Goal: Obtain resource: Download file/media

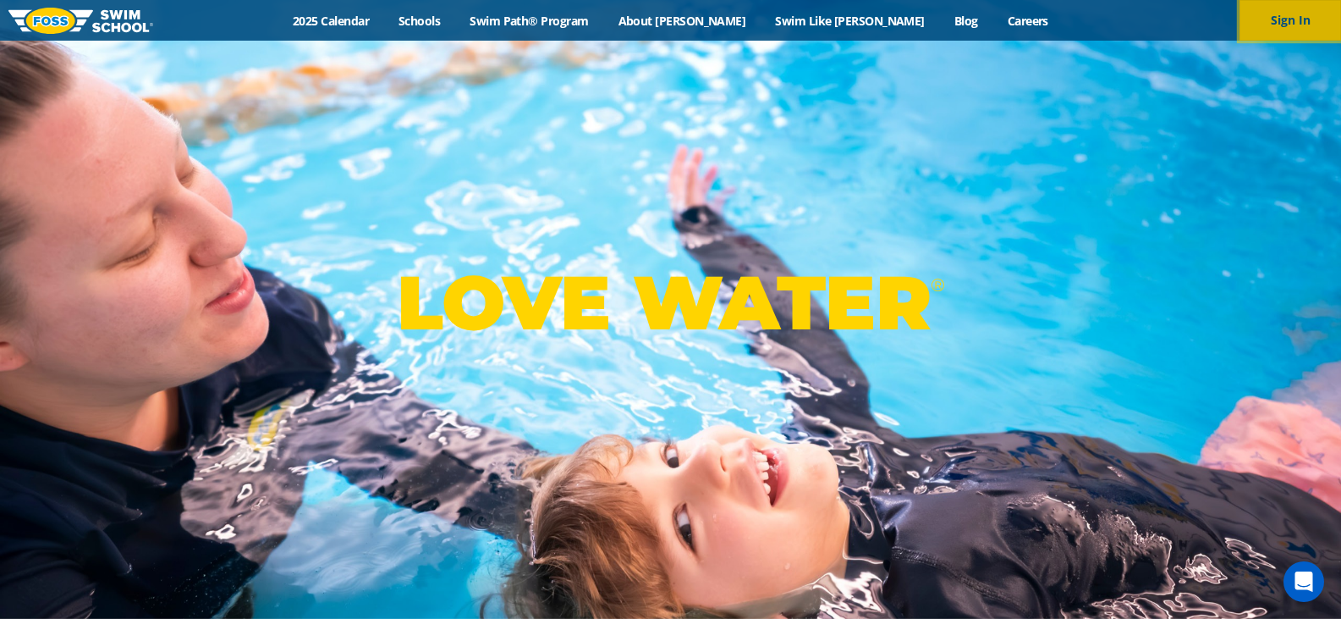
click at [1267, 21] on button "Sign In" at bounding box center [1291, 20] width 102 height 41
click at [384, 15] on link "2025 Calendar" at bounding box center [331, 21] width 106 height 16
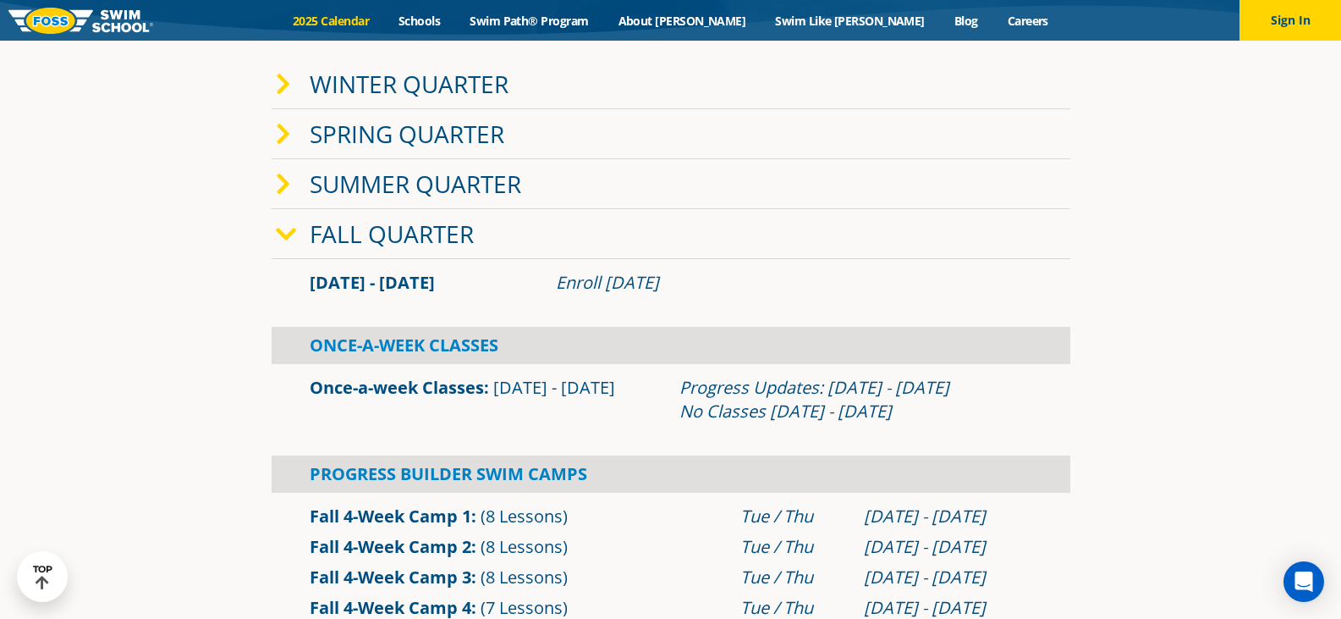
scroll to position [451, 0]
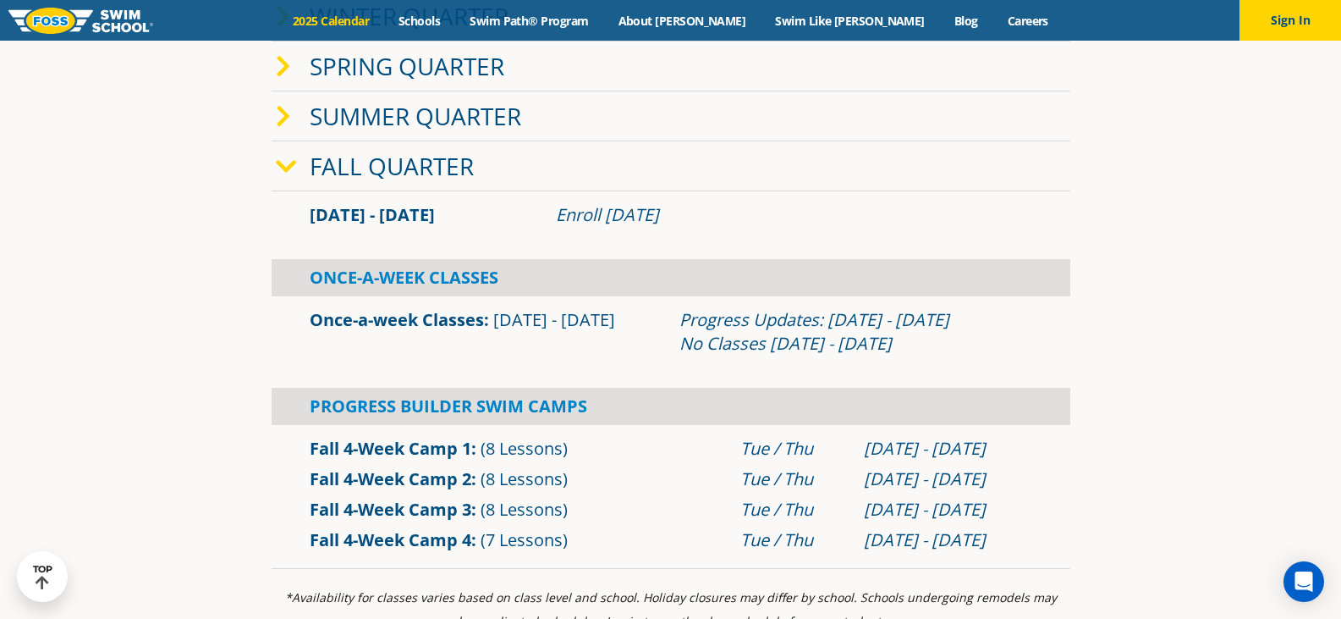
click at [438, 162] on link "Fall Quarter" at bounding box center [392, 166] width 164 height 32
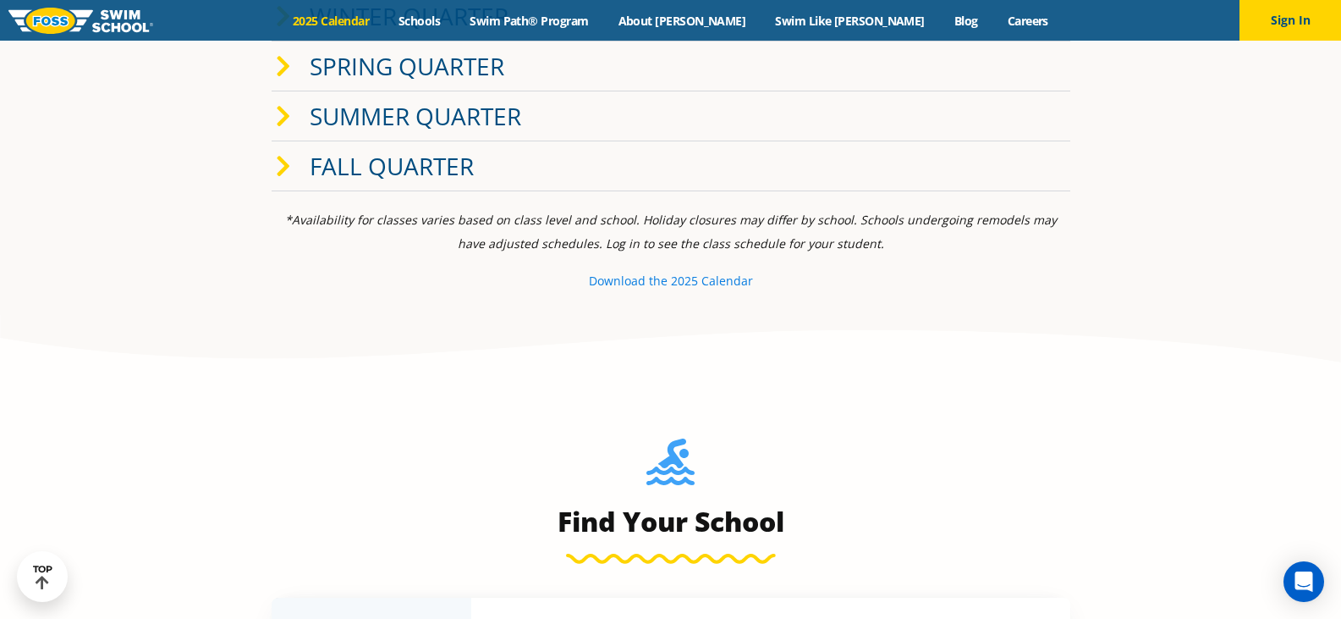
click at [660, 279] on small "Download th" at bounding box center [625, 280] width 72 height 16
